Goal: Task Accomplishment & Management: Use online tool/utility

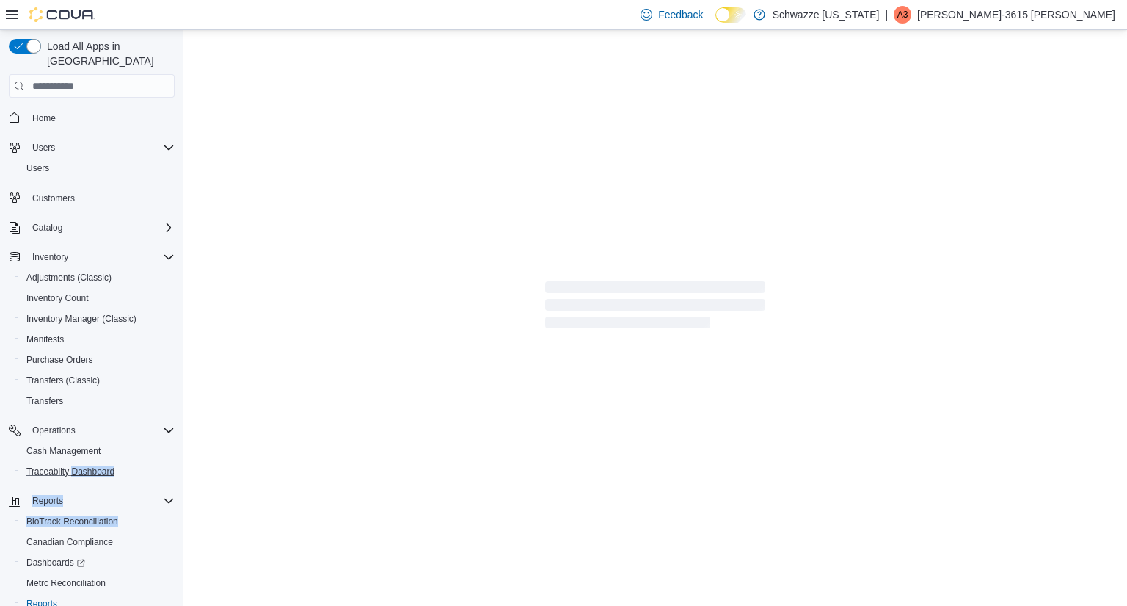
drag, startPoint x: 3, startPoint y: 526, endPoint x: 74, endPoint y: 465, distance: 93.7
click at [74, 465] on div "Load All Apps in New Hub Home Users Users Customers Catalog Inventory Adjustmen…" at bounding box center [92, 339] width 178 height 612
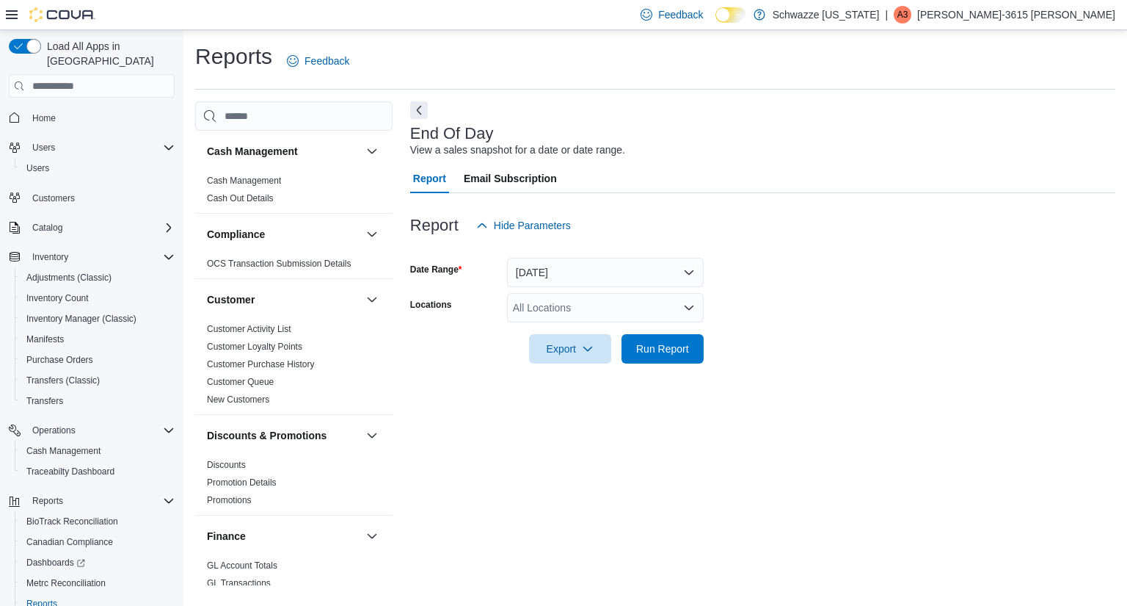
click at [621, 315] on div "All Locations" at bounding box center [605, 307] width 197 height 29
click at [646, 271] on button "[DATE]" at bounding box center [605, 272] width 197 height 29
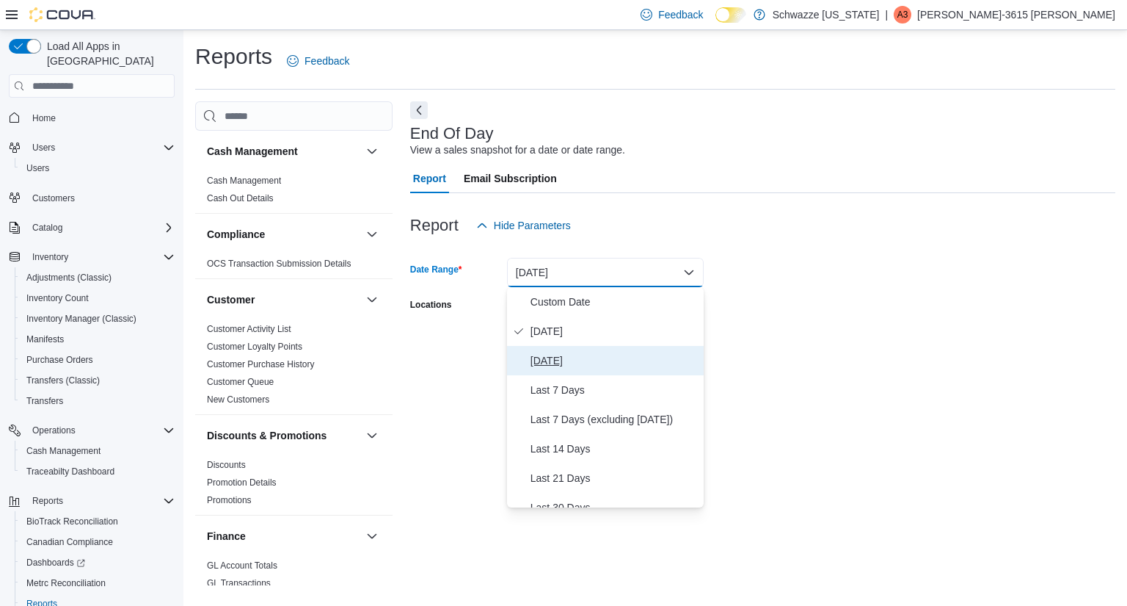
click at [537, 361] on span "[DATE]" at bounding box center [614, 361] width 167 height 18
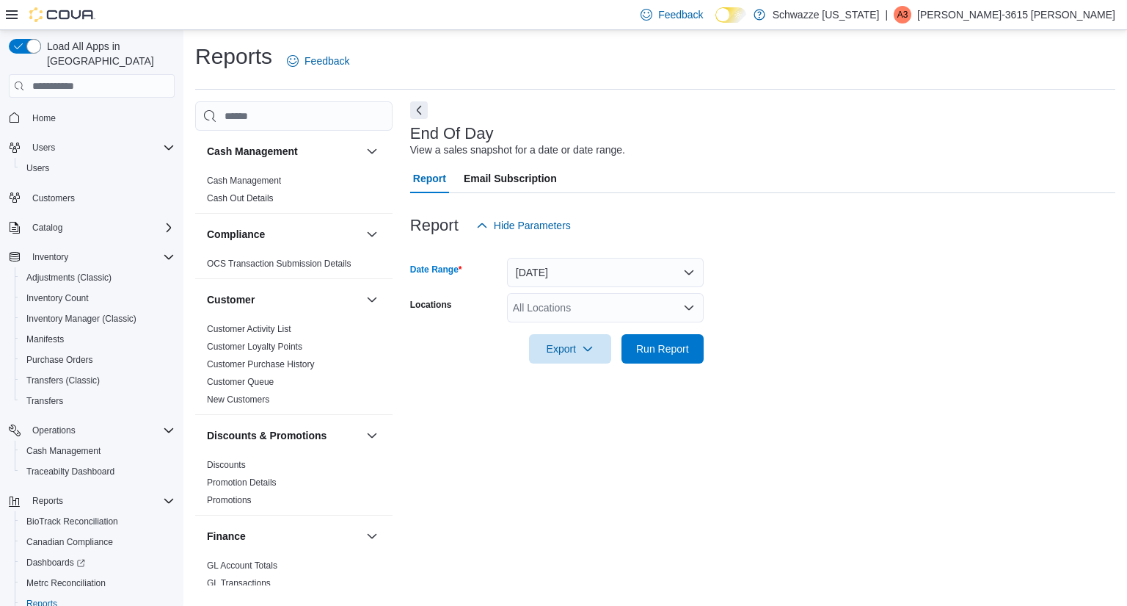
click at [627, 323] on div at bounding box center [762, 328] width 705 height 12
click at [633, 311] on div "All Locations" at bounding box center [605, 307] width 197 height 29
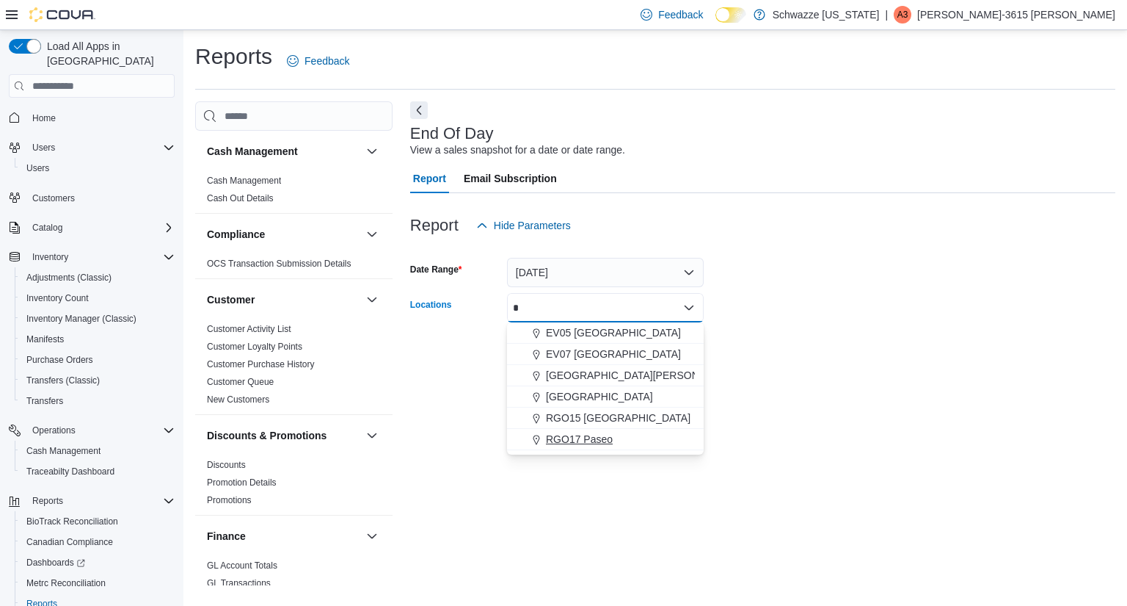
type input "*"
click at [616, 445] on div "RGO17 Paseo" at bounding box center [605, 439] width 179 height 15
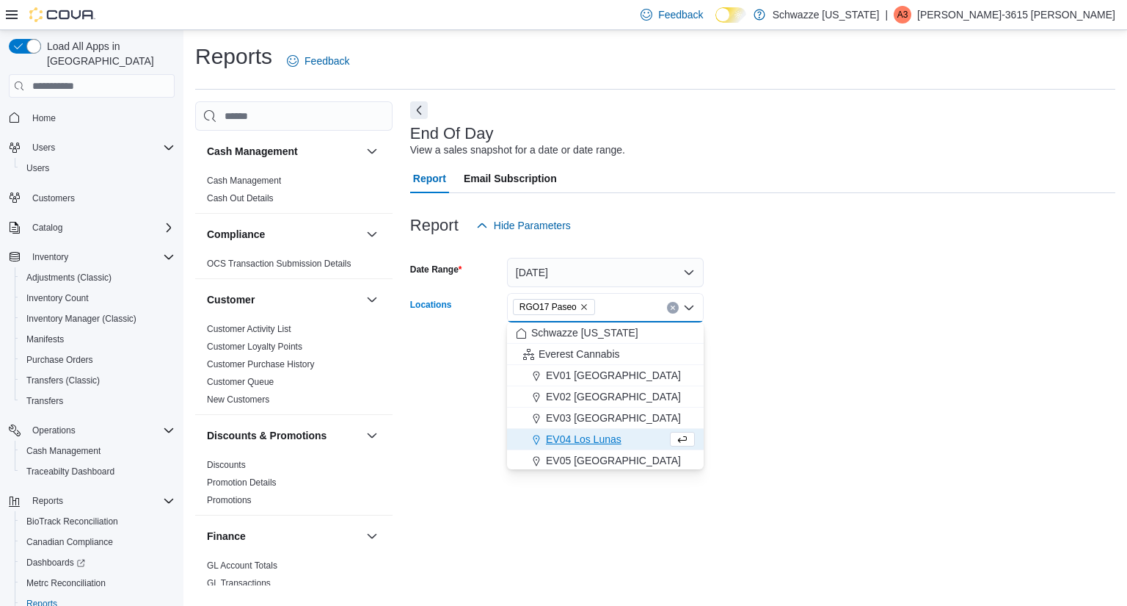
click at [831, 326] on div at bounding box center [762, 328] width 705 height 12
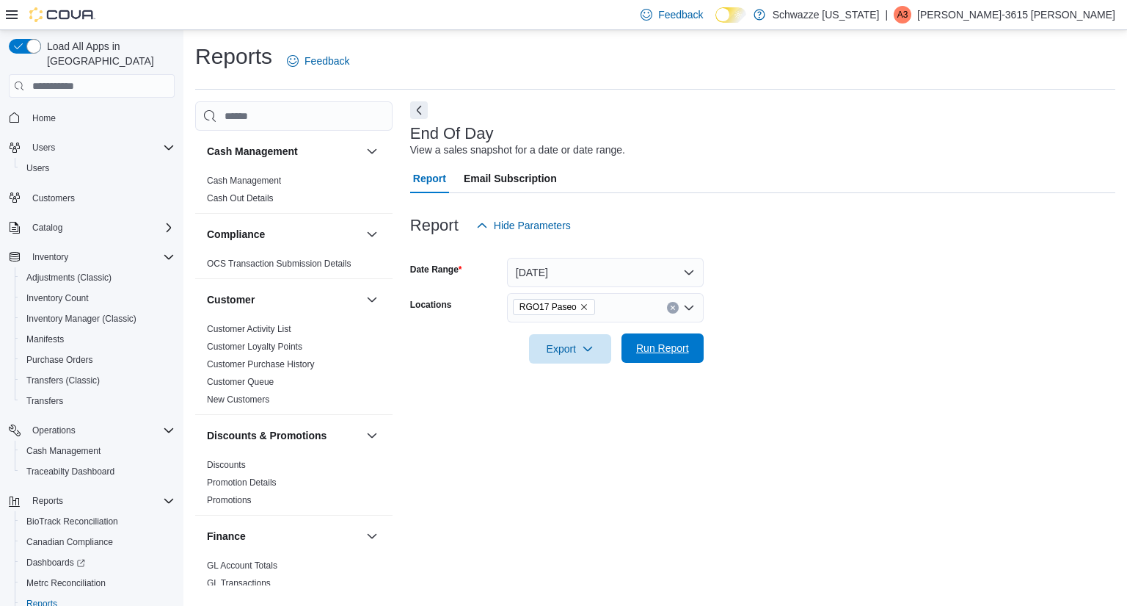
click at [663, 353] on span "Run Report" at bounding box center [662, 348] width 53 height 15
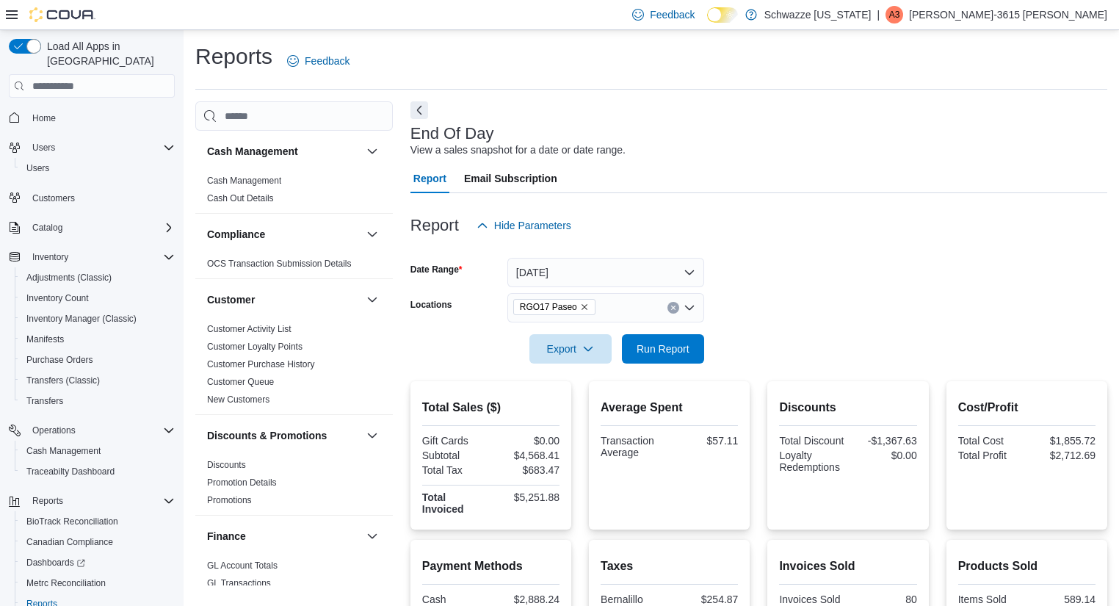
click at [774, 209] on div at bounding box center [758, 202] width 697 height 18
click at [587, 273] on button "[DATE]" at bounding box center [605, 272] width 197 height 29
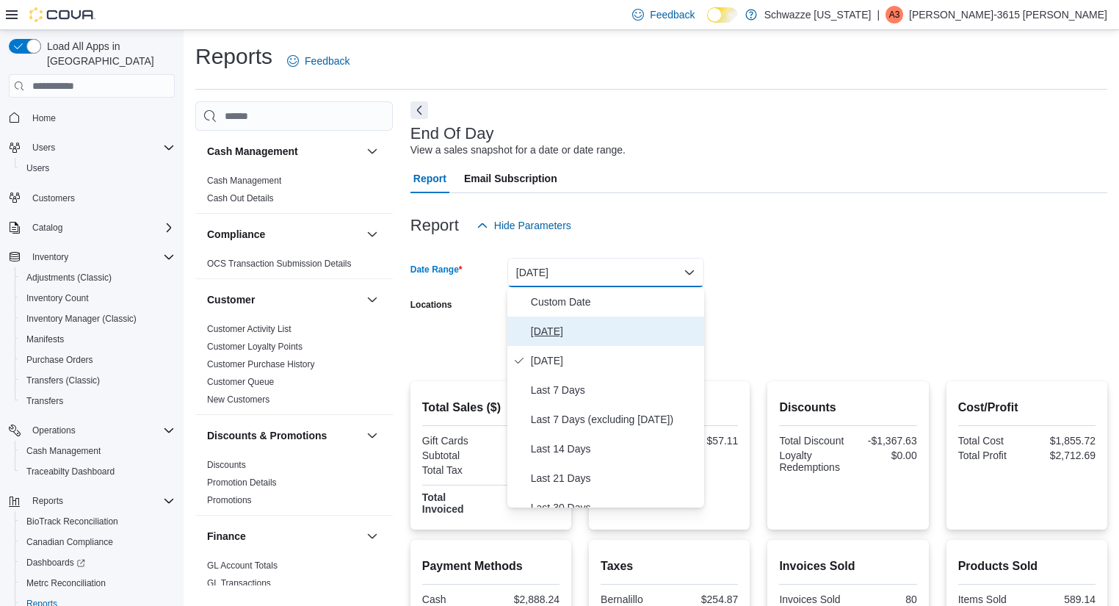
click at [582, 326] on span "[DATE]" at bounding box center [614, 331] width 167 height 18
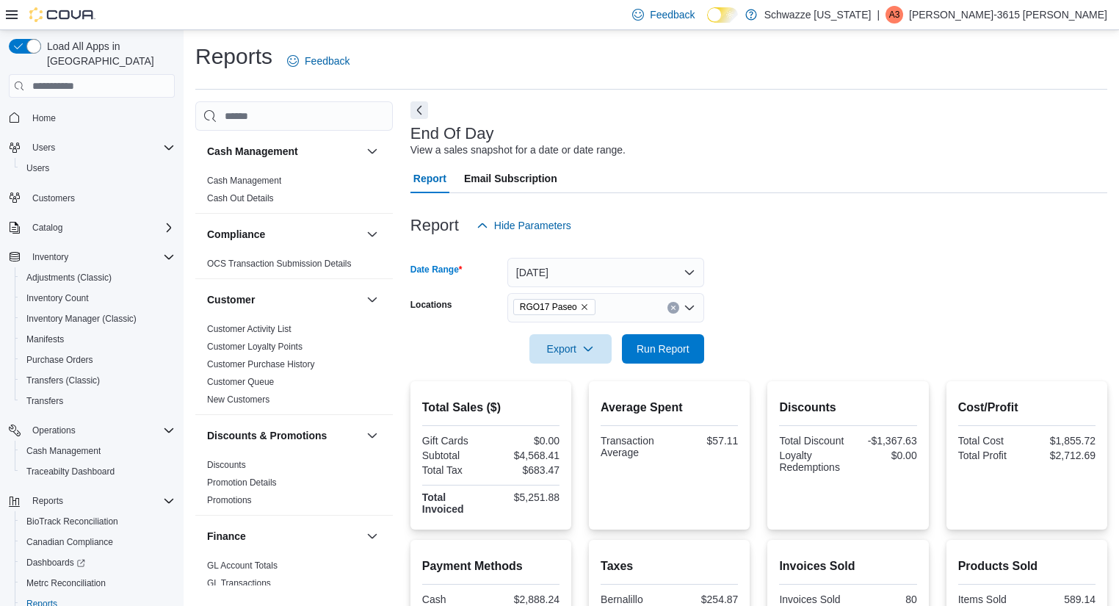
click at [937, 230] on div "Report Hide Parameters" at bounding box center [758, 225] width 697 height 29
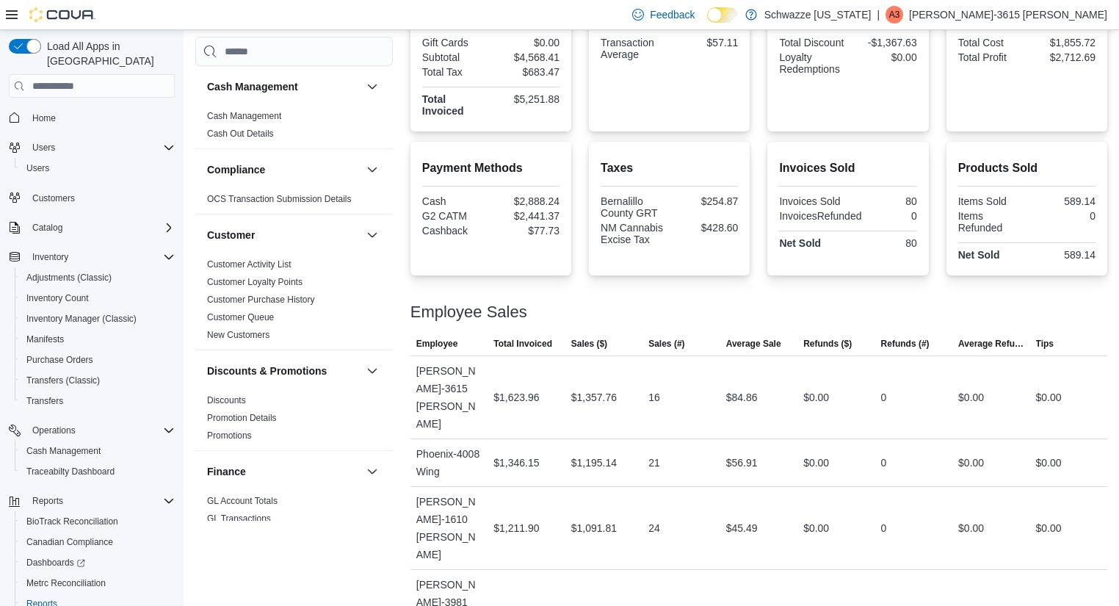
scroll to position [183, 0]
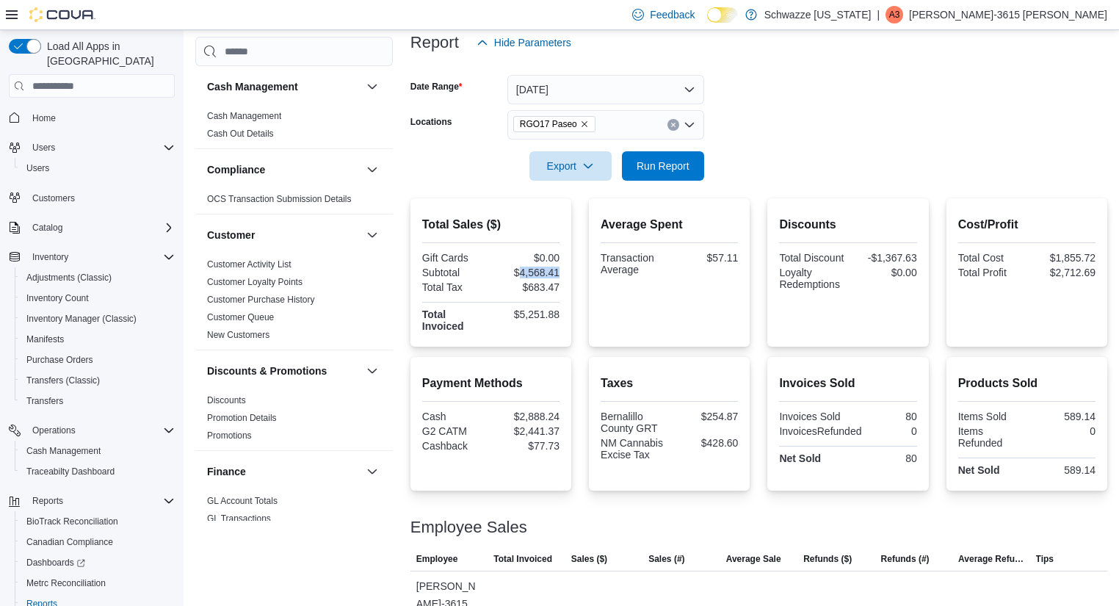
drag, startPoint x: 559, startPoint y: 267, endPoint x: 520, endPoint y: 272, distance: 39.1
click at [520, 272] on div "$4,568.41" at bounding box center [526, 272] width 66 height 12
copy div "4,568.41"
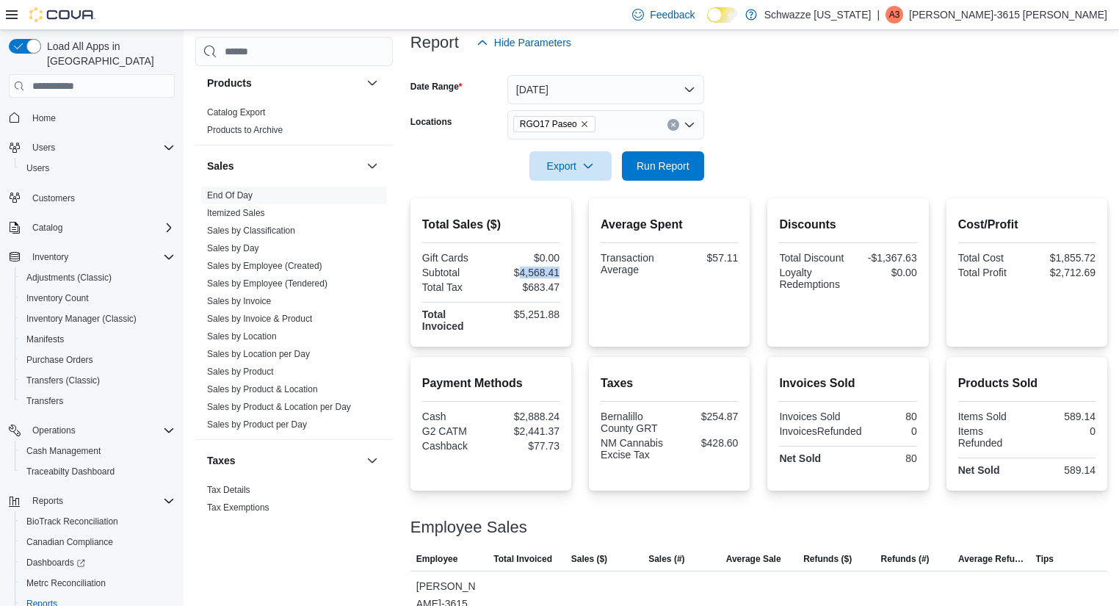
scroll to position [1025, 0]
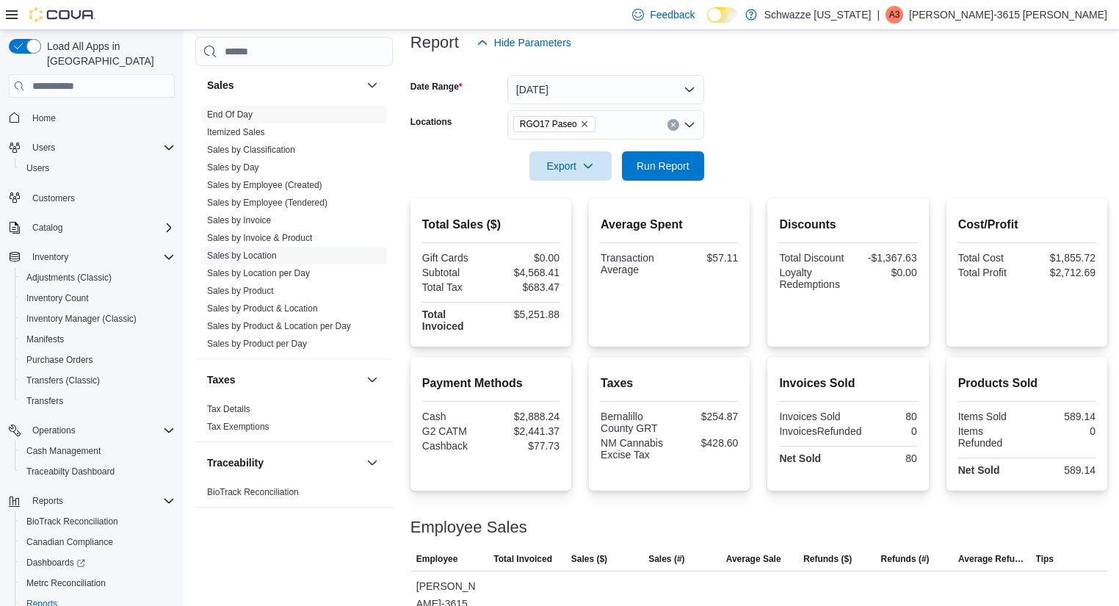
click at [263, 261] on span "Sales by Location" at bounding box center [294, 256] width 186 height 18
click at [271, 255] on link "Sales by Location" at bounding box center [242, 255] width 70 height 10
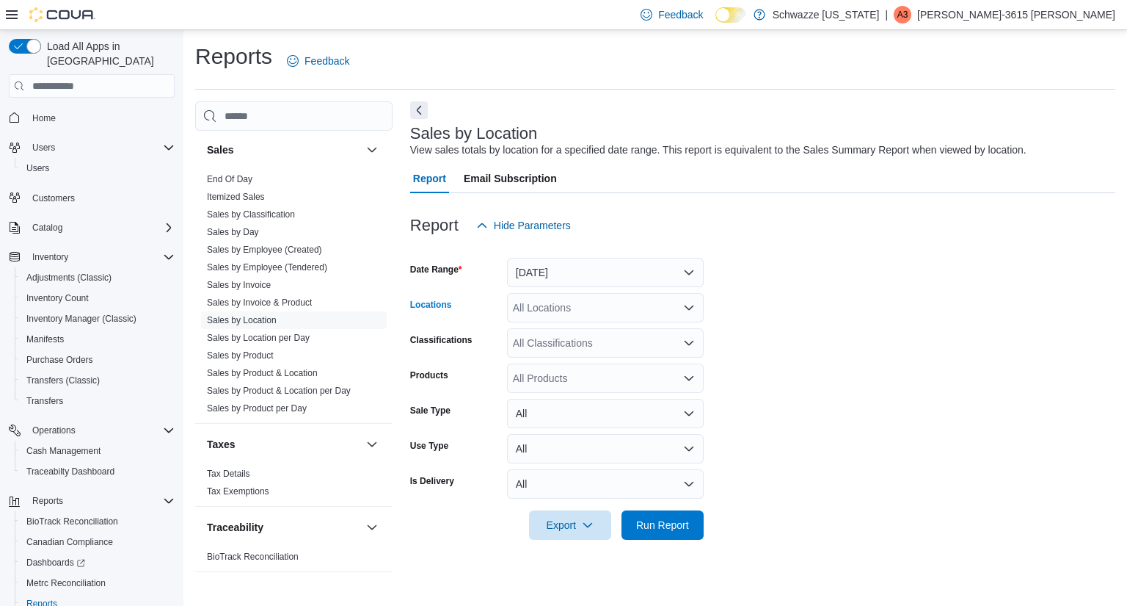
click at [550, 314] on div "All Locations" at bounding box center [605, 307] width 197 height 29
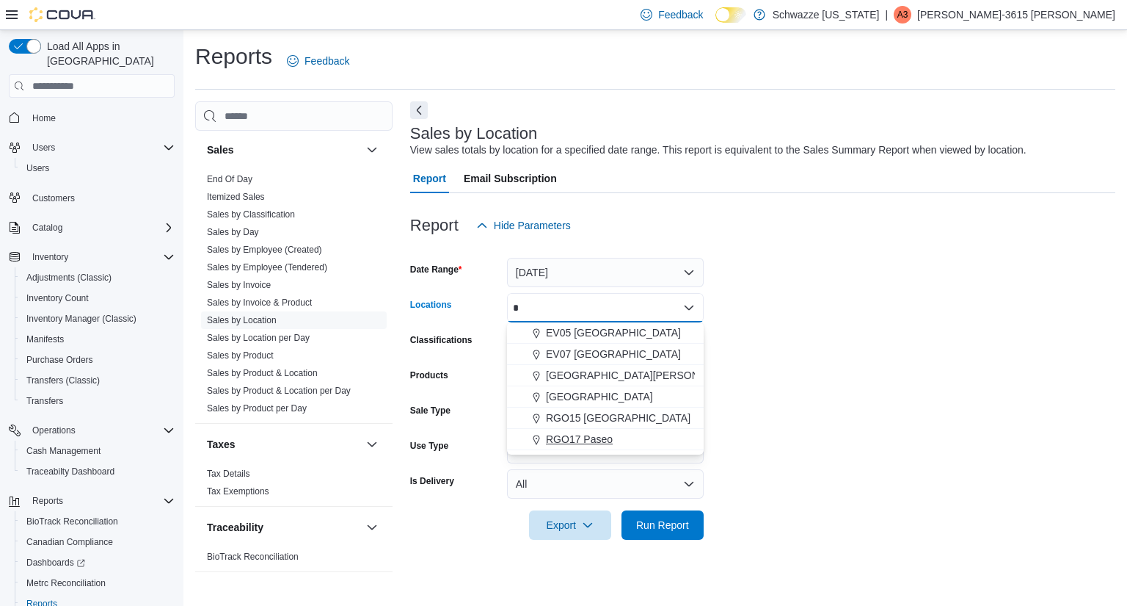
type input "*"
click at [611, 432] on span "RGO17 Paseo" at bounding box center [579, 439] width 67 height 15
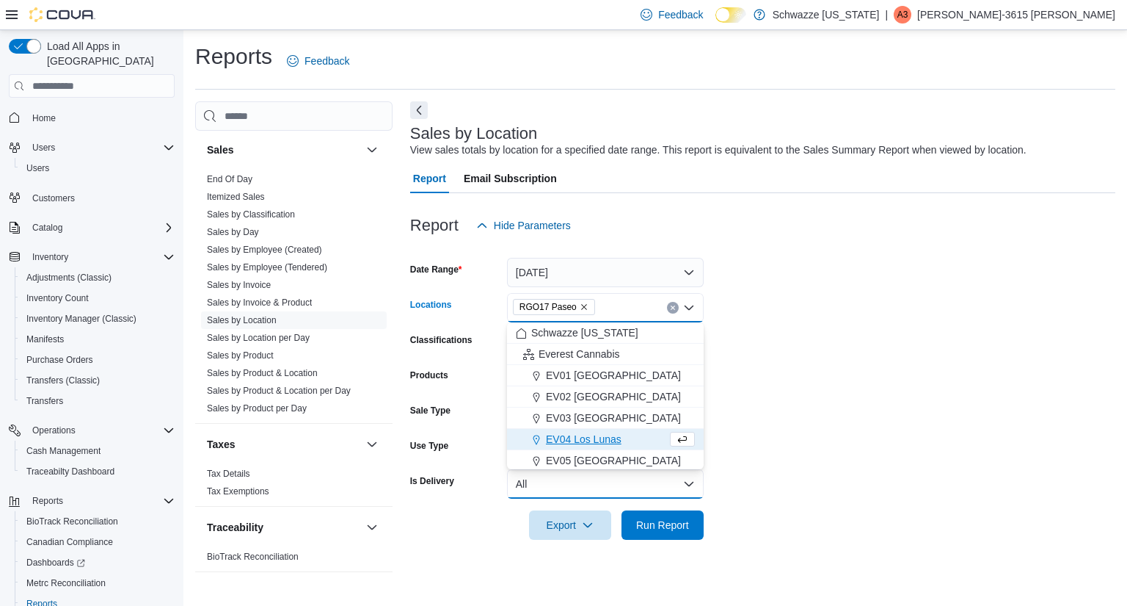
click at [652, 492] on button "All" at bounding box center [605, 483] width 197 height 29
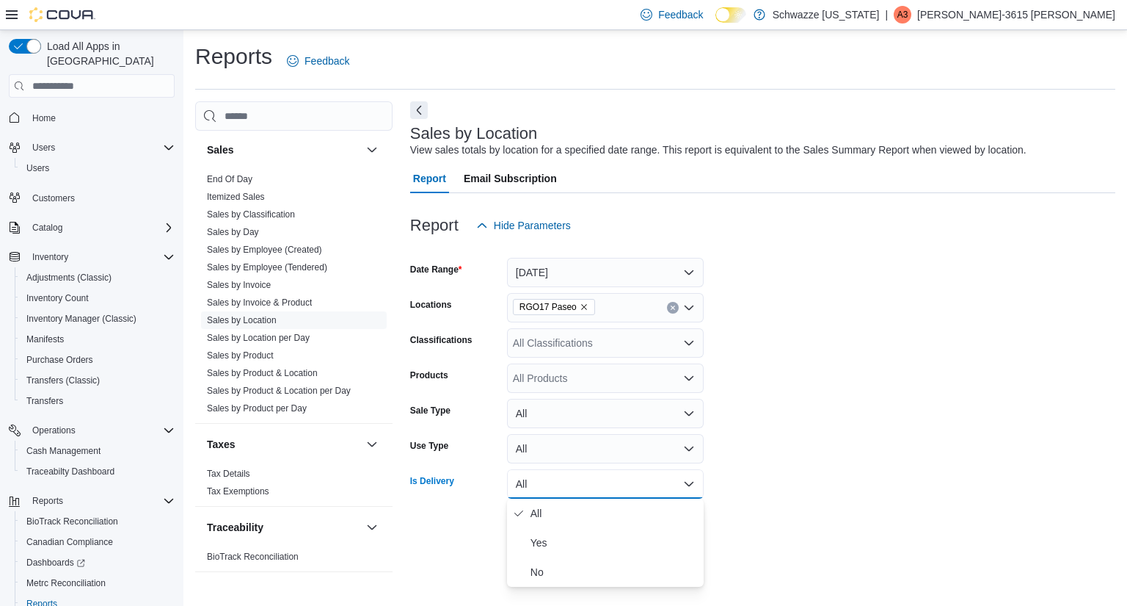
click at [913, 429] on form "Date Range [DATE] Locations RGO17 Paseo Classifications All Classifications Pro…" at bounding box center [762, 389] width 705 height 299
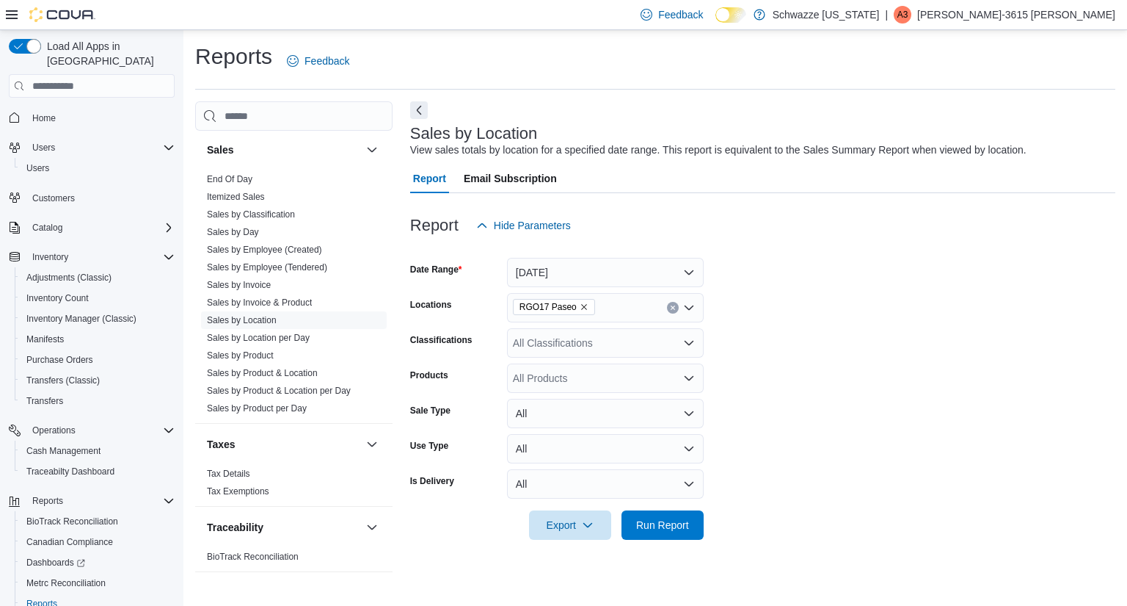
click at [674, 501] on div at bounding box center [762, 504] width 705 height 12
click at [674, 522] on span "Run Report" at bounding box center [662, 524] width 53 height 15
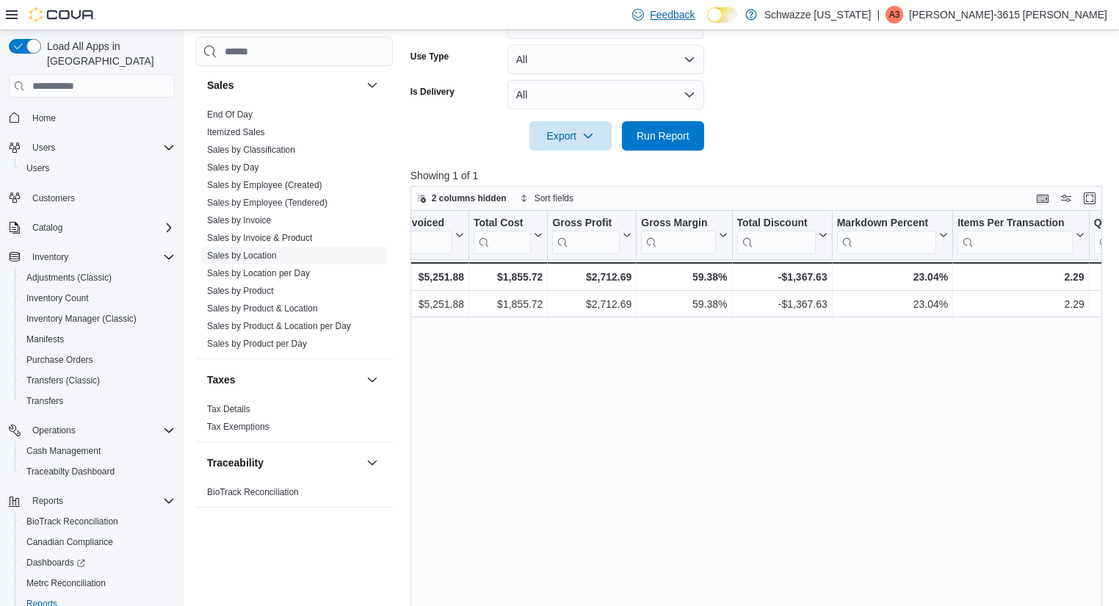
scroll to position [0, 710]
click at [239, 112] on link "End Of Day" at bounding box center [230, 114] width 46 height 10
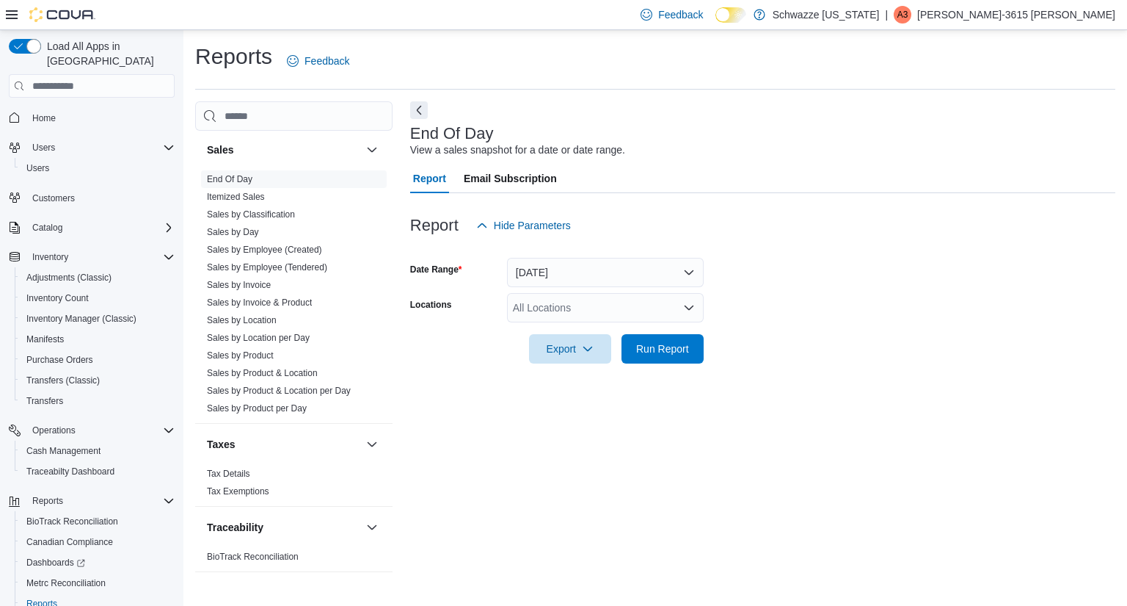
click at [564, 316] on div "All Locations" at bounding box center [605, 307] width 197 height 29
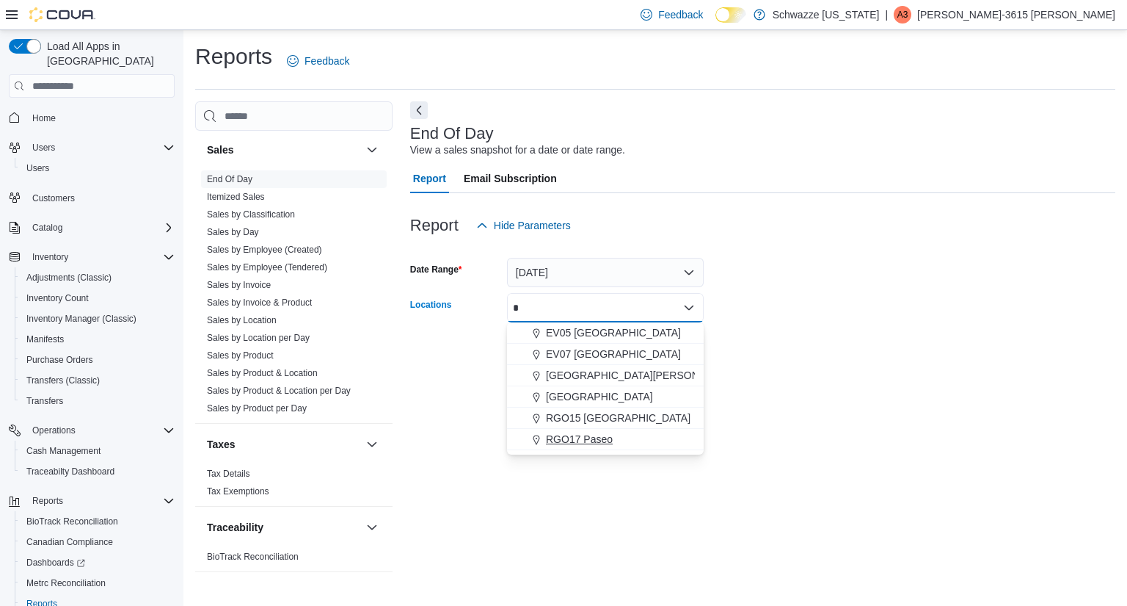
type input "*"
click at [611, 436] on span "RGO17 Paseo" at bounding box center [579, 439] width 67 height 15
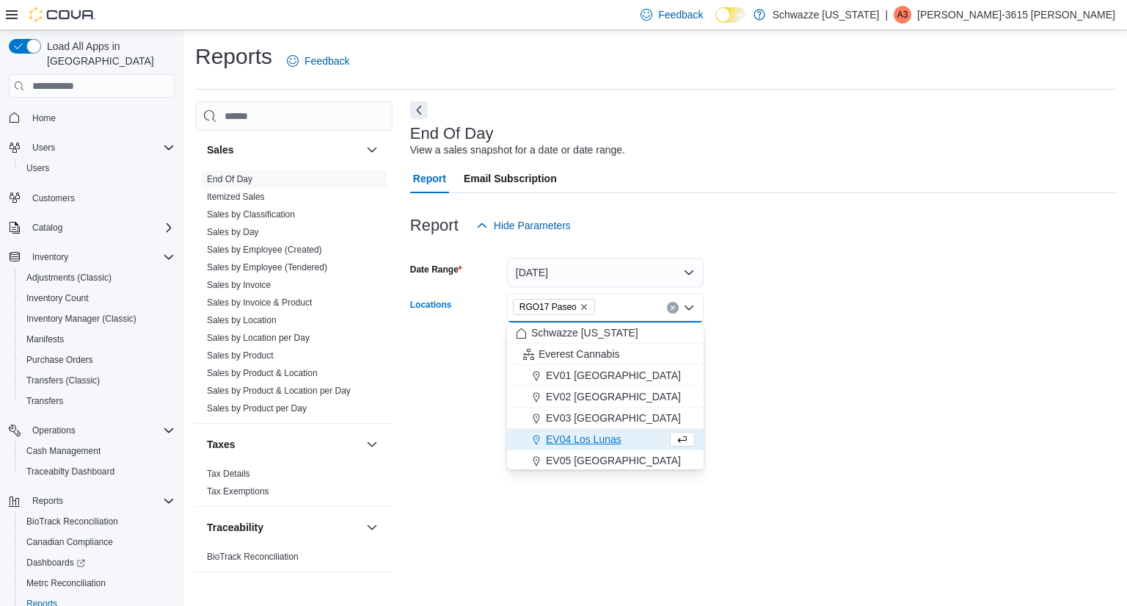
click at [800, 295] on form "Date Range [DATE] Locations RGO17 Paseo Combo box. Selected. RGO17 Paseo. Press…" at bounding box center [762, 301] width 705 height 123
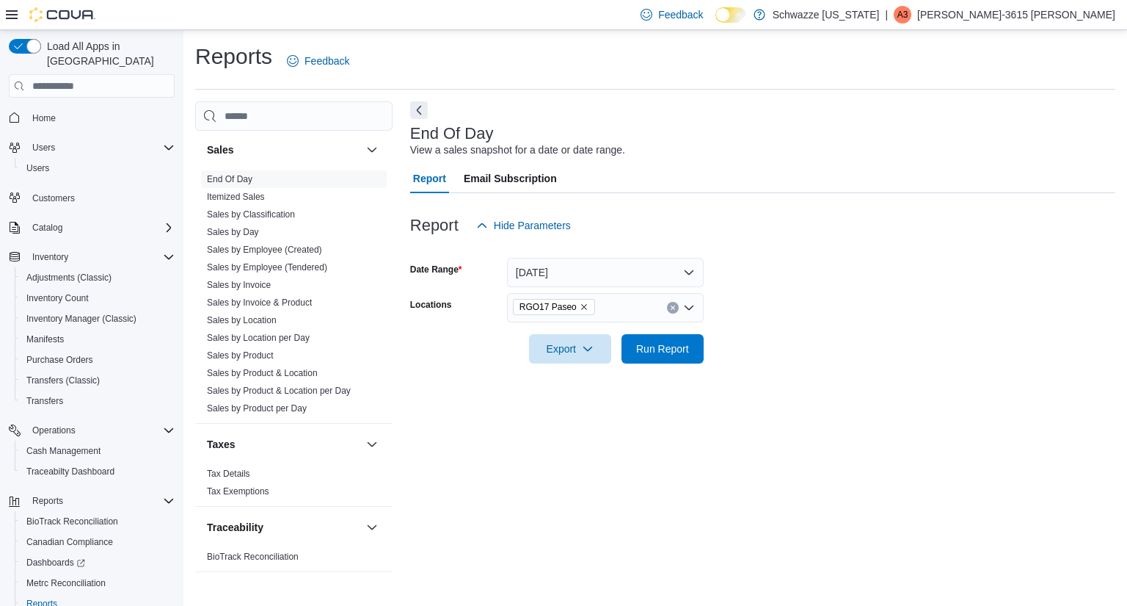
click at [708, 345] on form "Date Range [DATE] Locations RGO17 Paseo Export Run Report" at bounding box center [762, 301] width 705 height 123
click at [634, 274] on button "[DATE]" at bounding box center [605, 272] width 197 height 29
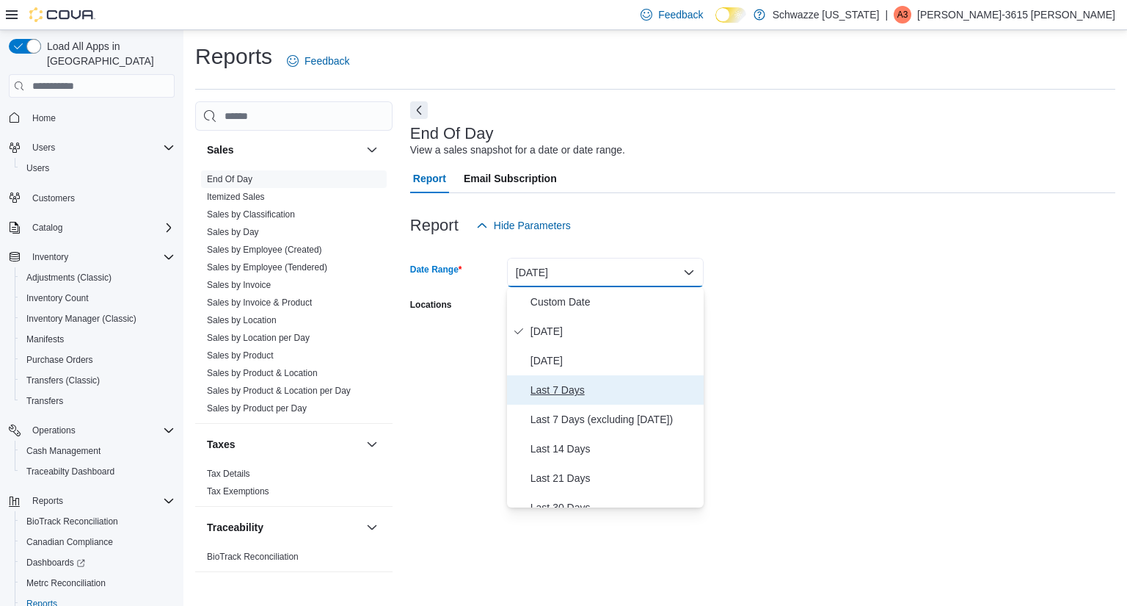
click at [619, 390] on span "Last 7 Days" at bounding box center [614, 390] width 167 height 18
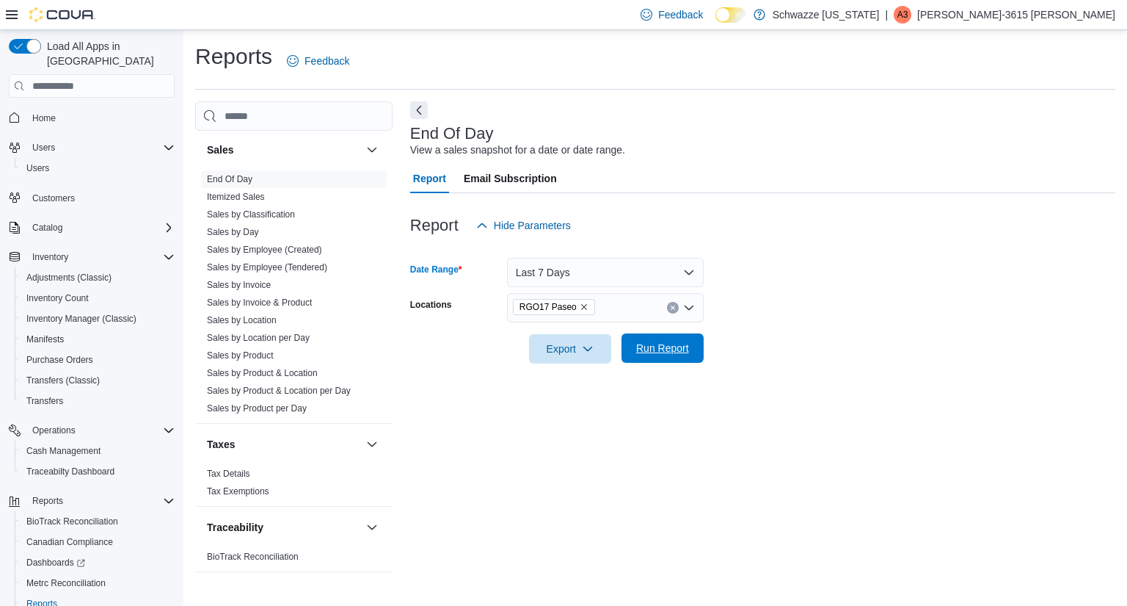
click at [683, 349] on span "Run Report" at bounding box center [662, 348] width 53 height 15
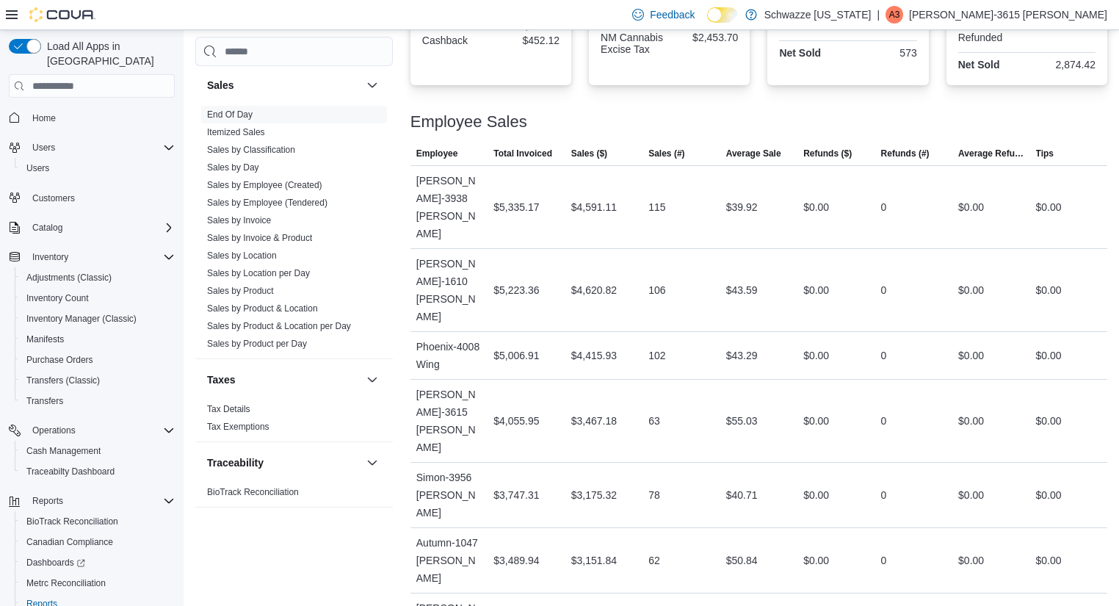
scroll to position [59, 0]
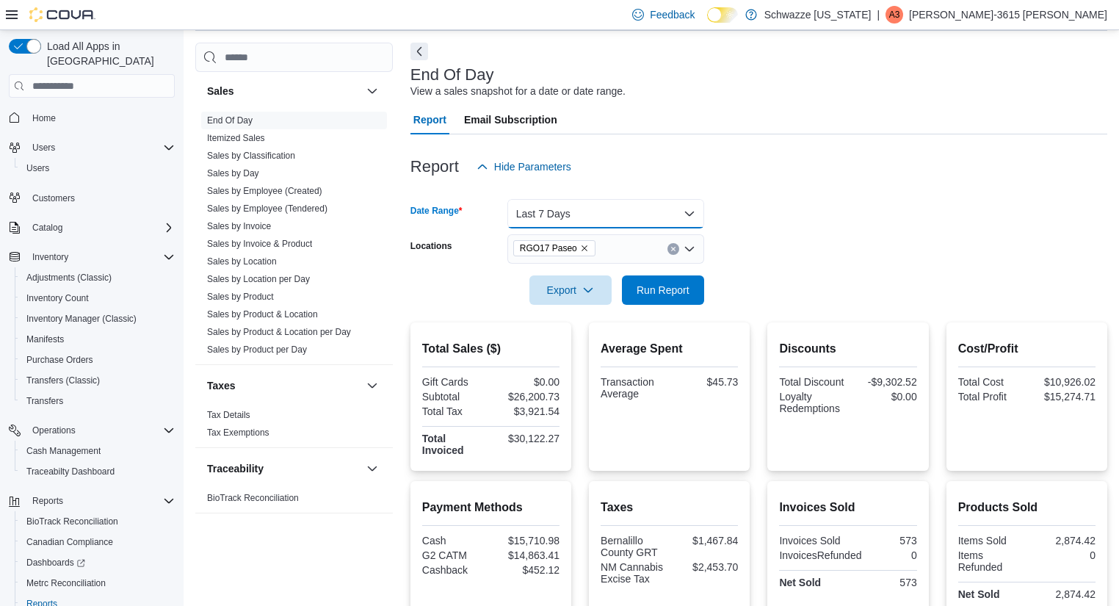
click at [613, 207] on button "Last 7 Days" at bounding box center [605, 213] width 197 height 29
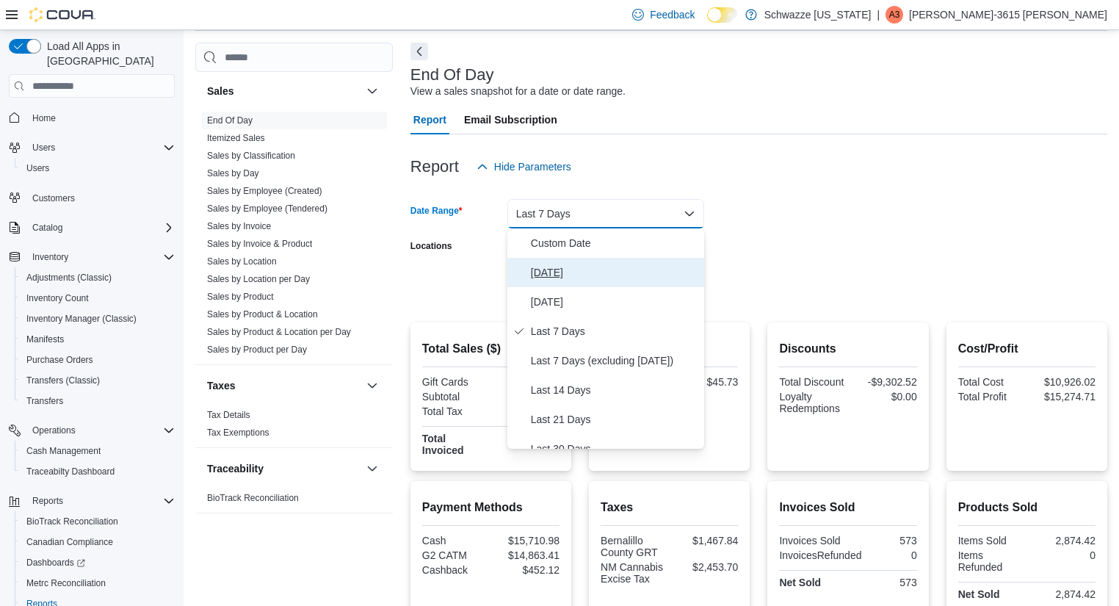
click at [575, 273] on span "[DATE]" at bounding box center [614, 272] width 167 height 18
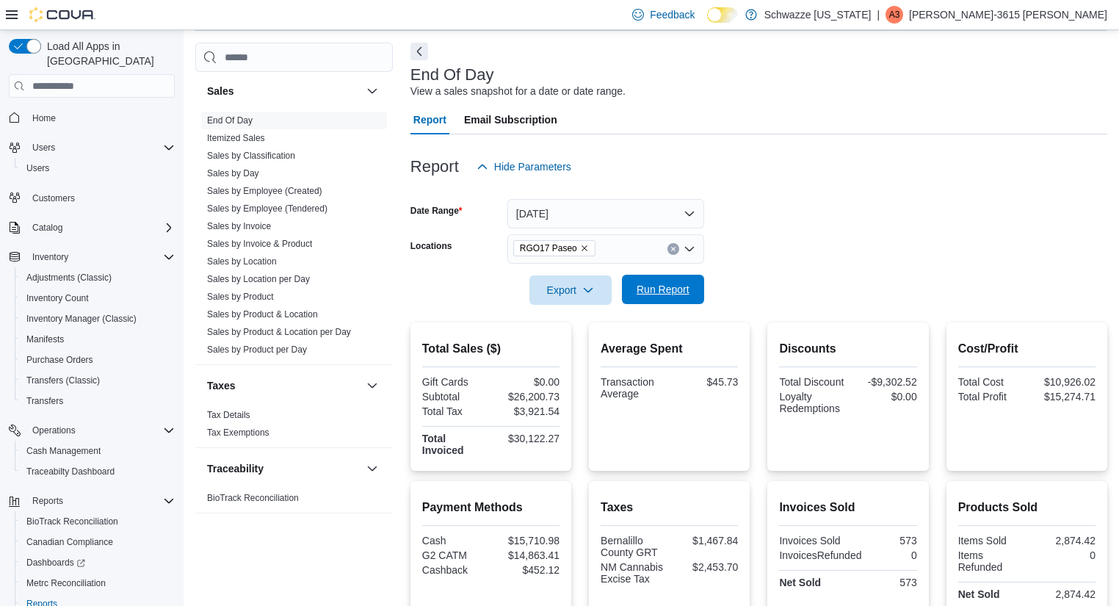
click at [656, 295] on span "Run Report" at bounding box center [662, 289] width 53 height 15
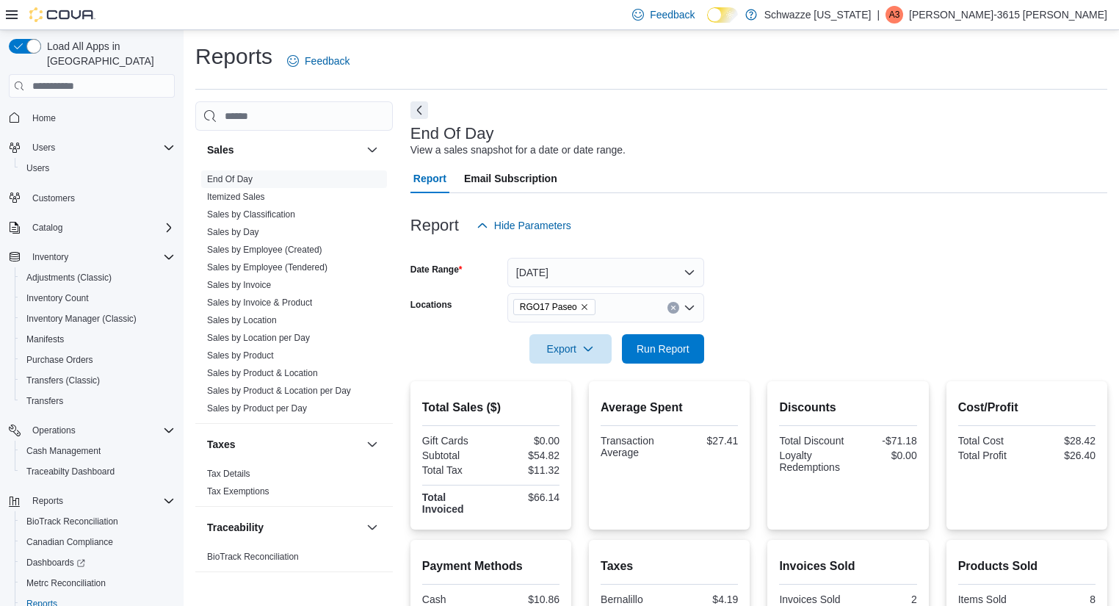
click at [828, 123] on div at bounding box center [758, 122] width 697 height 6
click at [825, 247] on div at bounding box center [758, 249] width 697 height 18
